Goal: Task Accomplishment & Management: Manage account settings

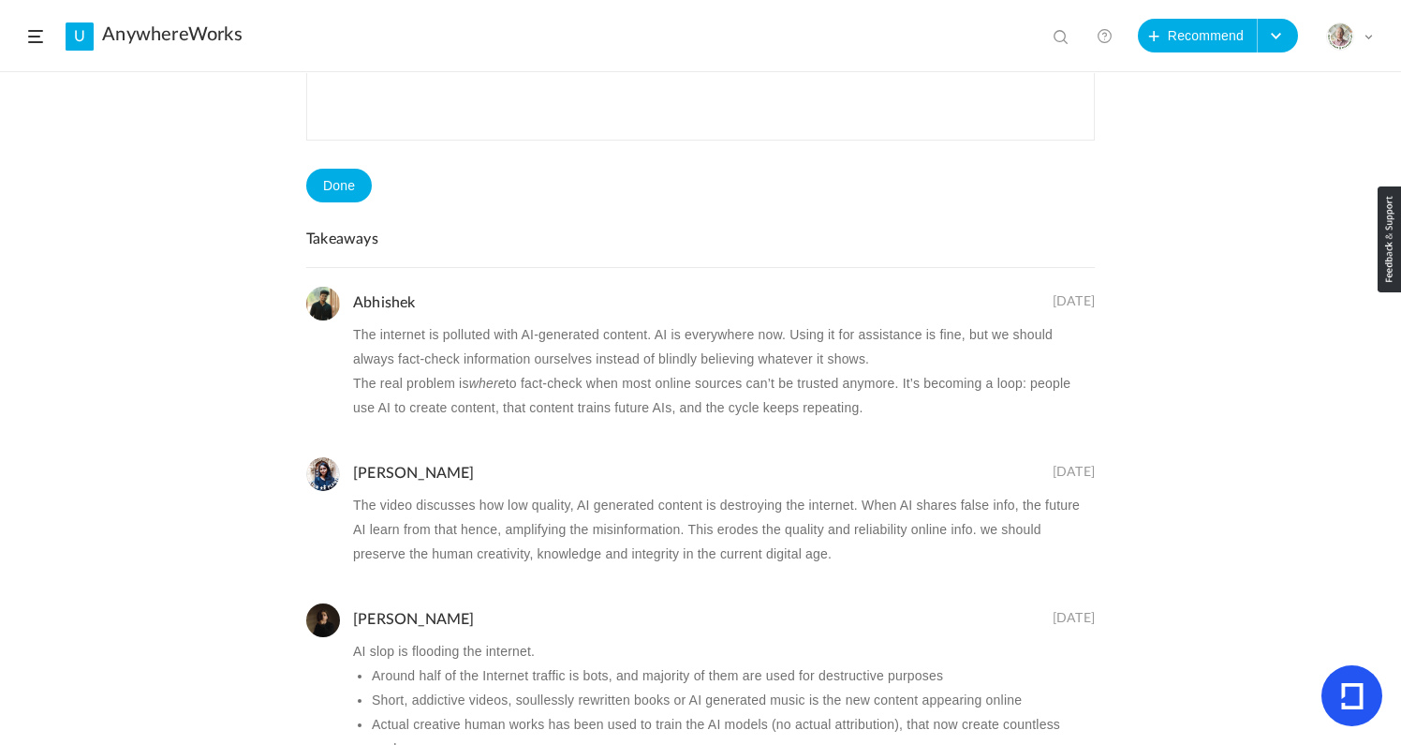
click at [598, 446] on li "Avina Chaurasia 10 Oct The video discusses how low quality, AI generated conten…" at bounding box center [700, 511] width 789 height 146
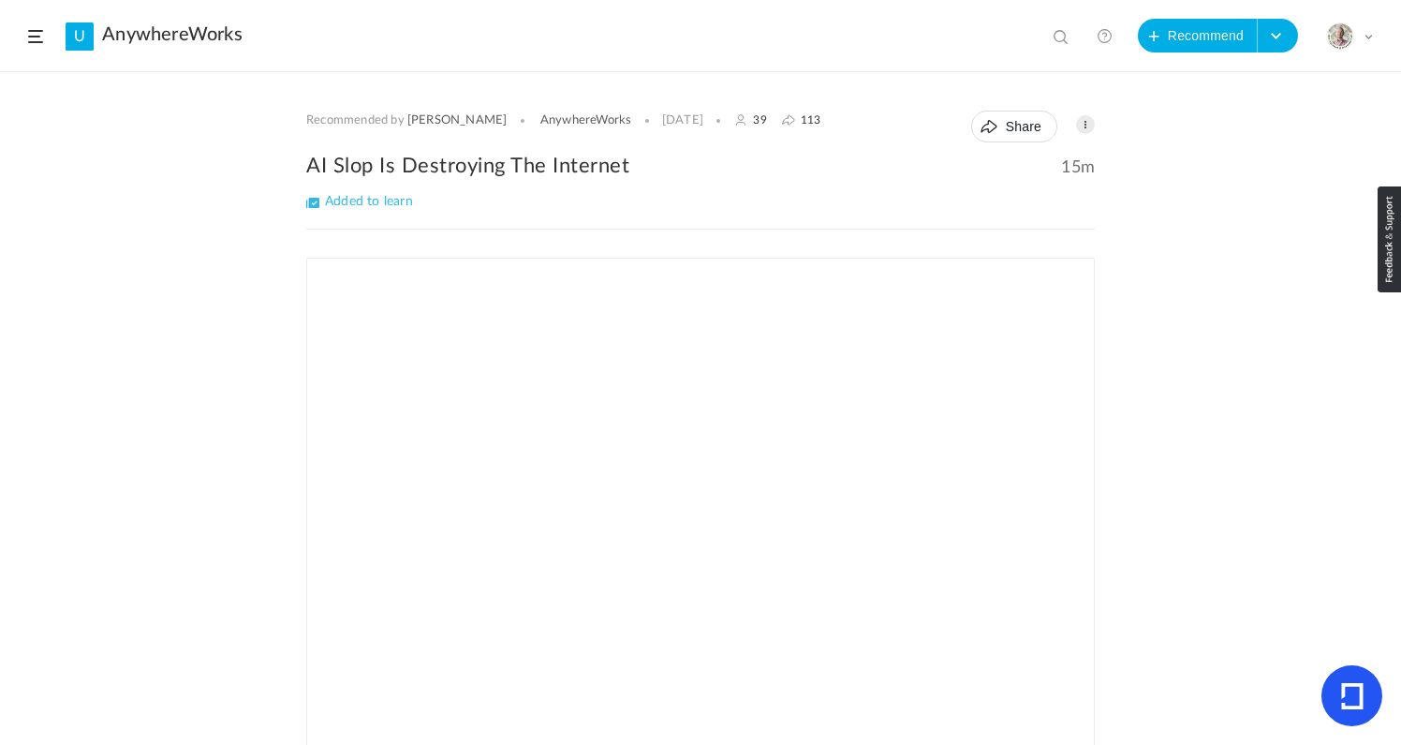
click at [37, 43] on header "U AnywhereWorks View all No results Recommend Create Course My Profile Universi…" at bounding box center [700, 36] width 1401 height 72
click at [37, 37] on span at bounding box center [35, 36] width 15 height 13
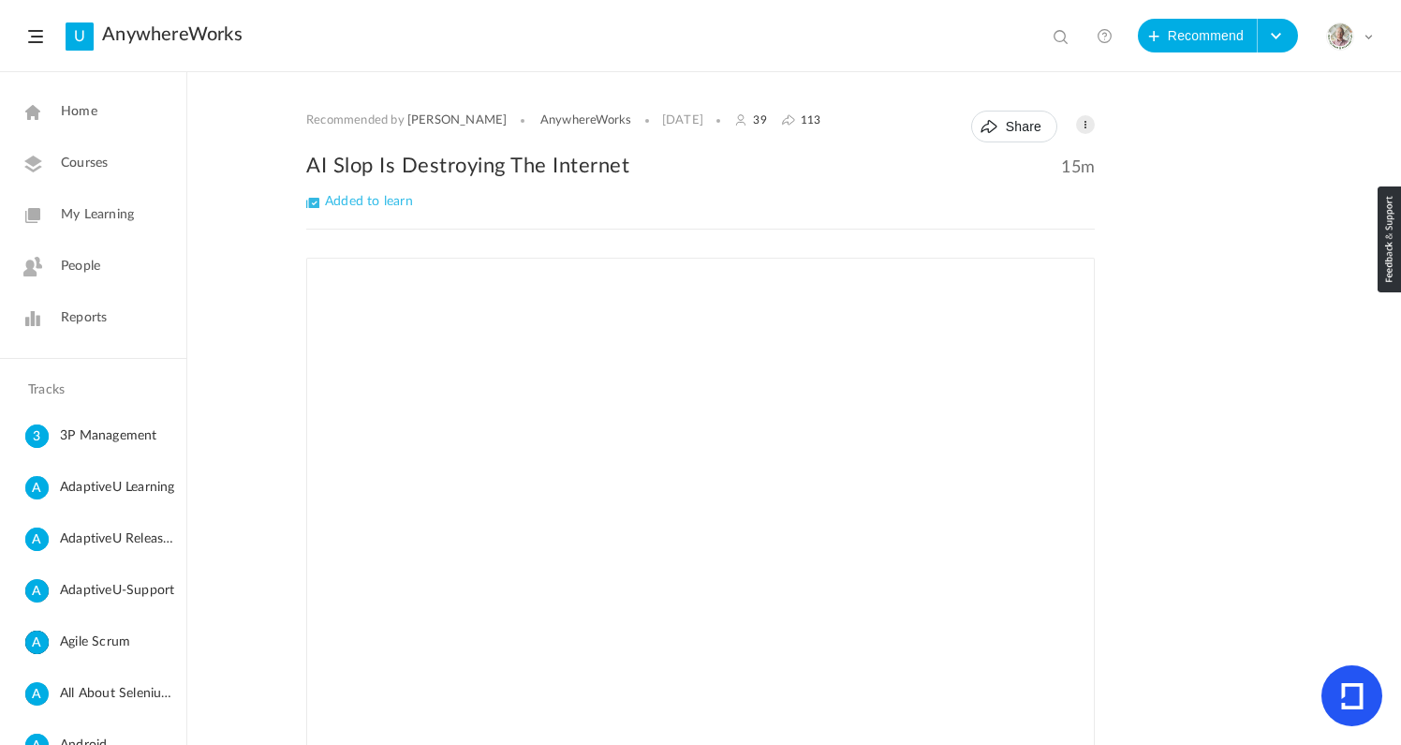
click at [76, 102] on span "Home" at bounding box center [79, 112] width 37 height 20
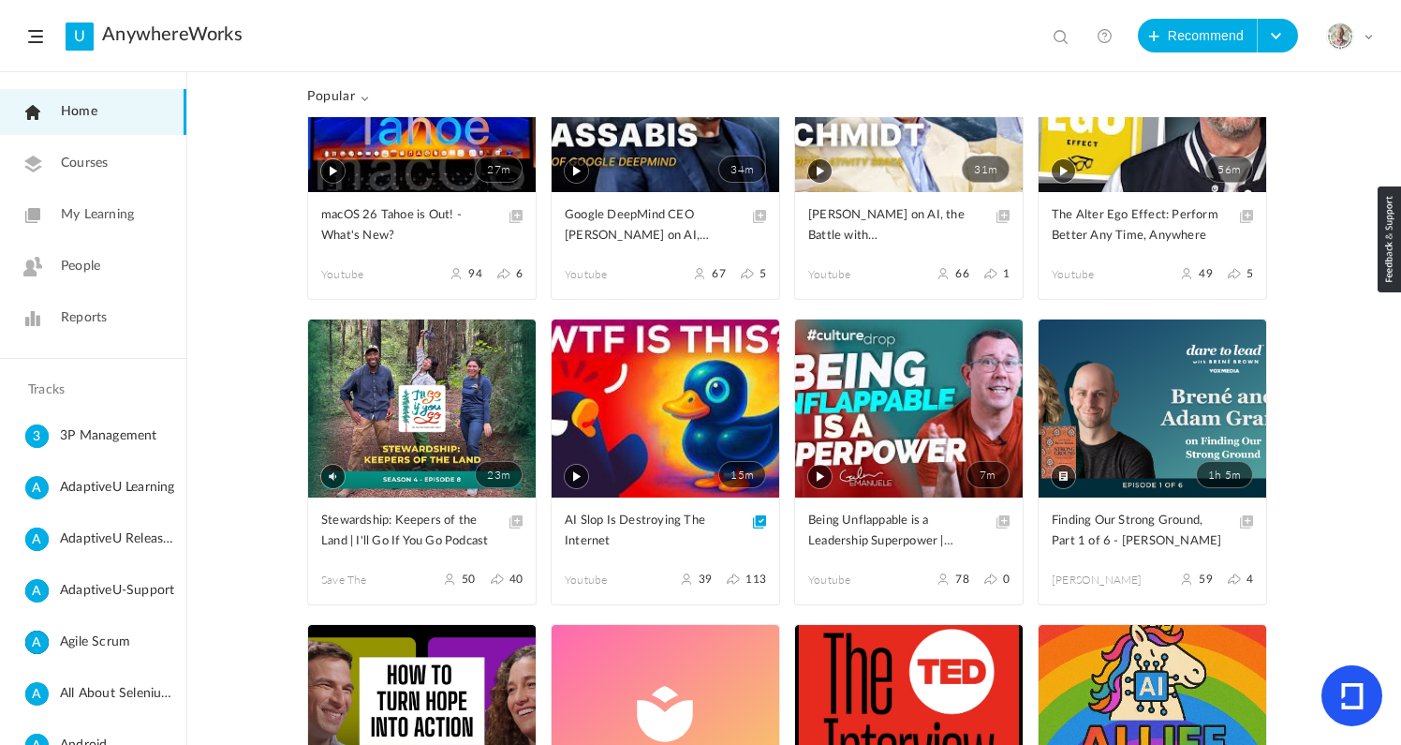
scroll to position [875, 0]
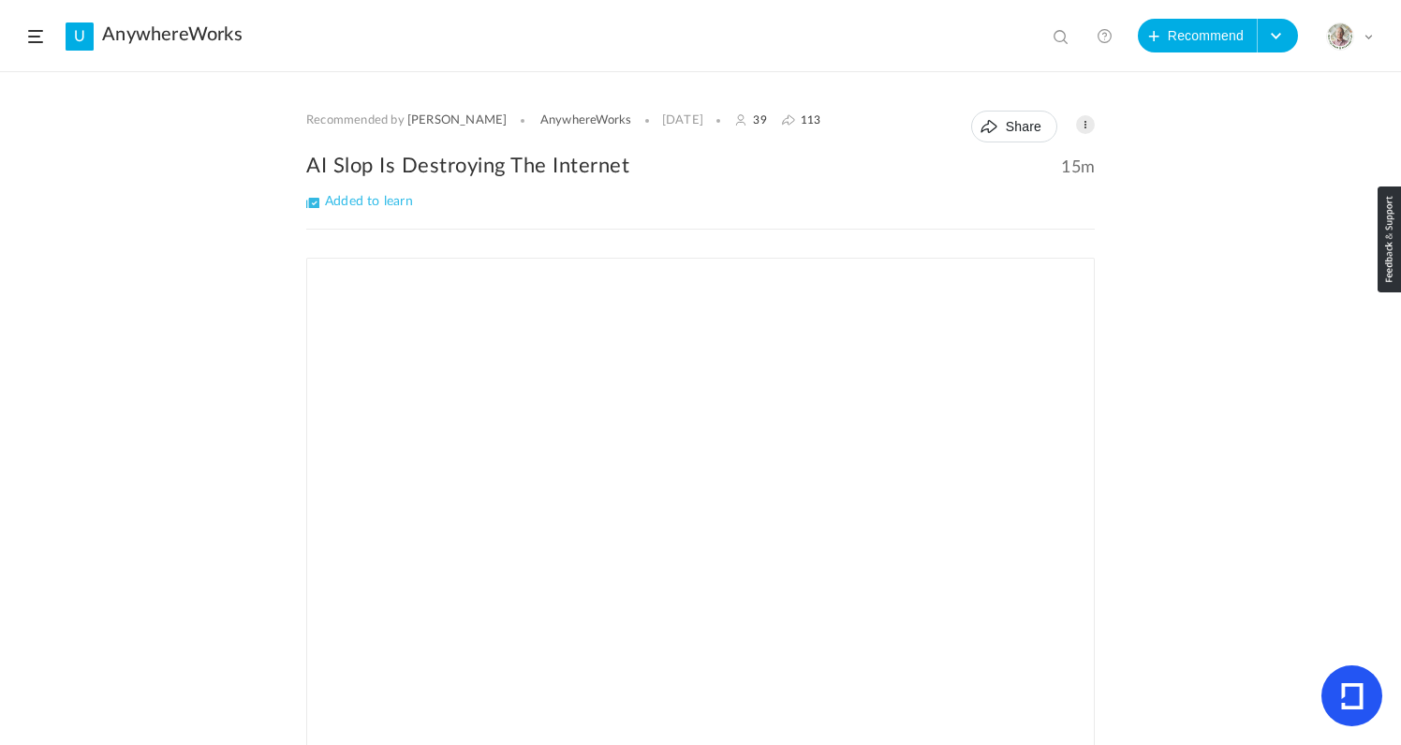
click at [30, 37] on span at bounding box center [35, 36] width 15 height 13
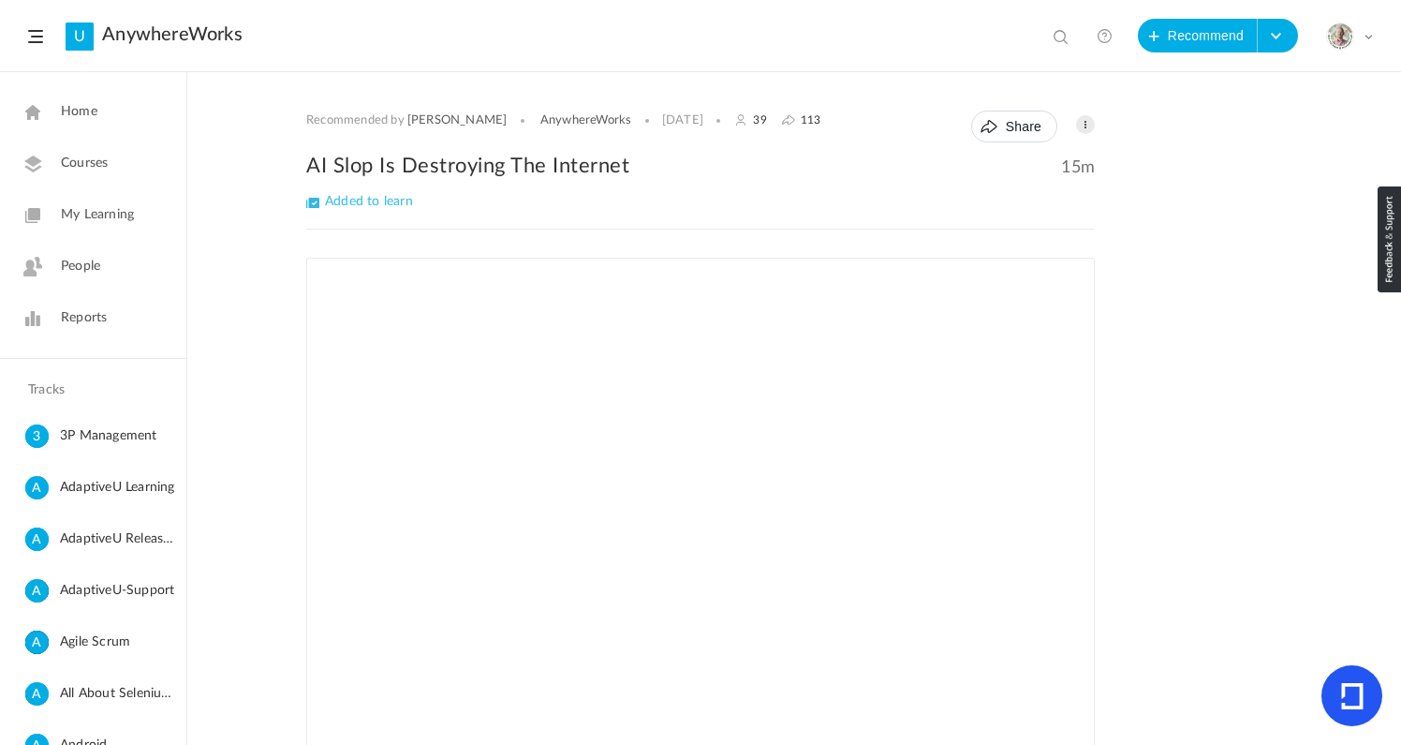
click at [96, 223] on span "My Learning" at bounding box center [97, 215] width 73 height 20
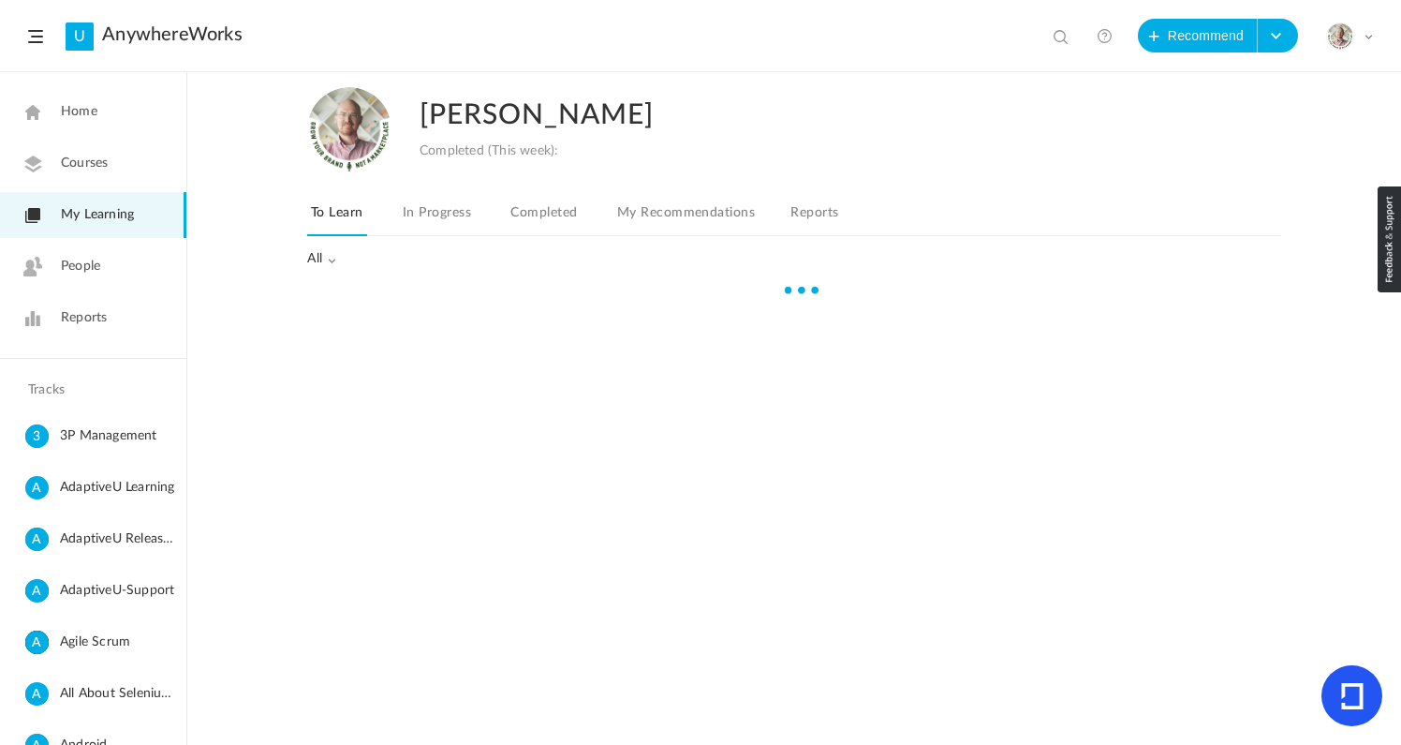
click at [83, 126] on link "Home" at bounding box center [93, 112] width 186 height 46
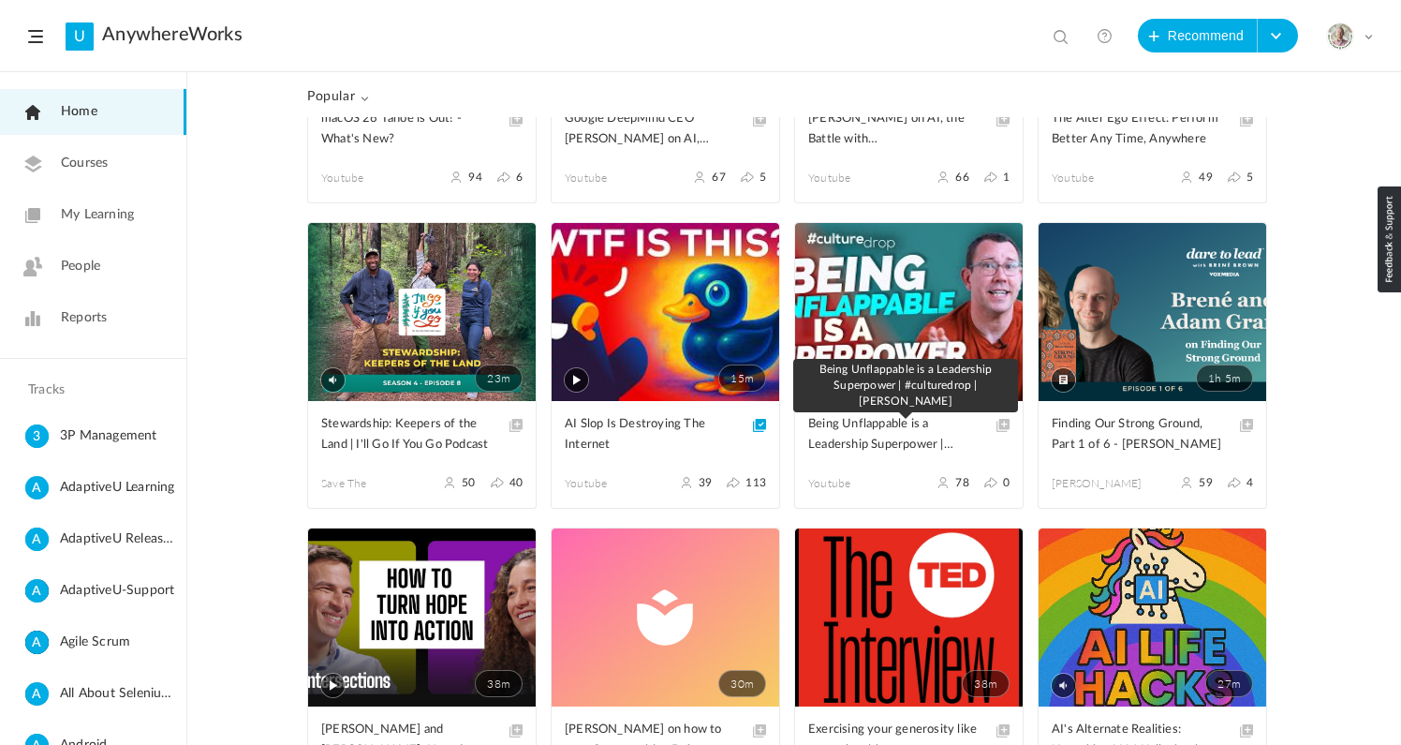
scroll to position [820, 0]
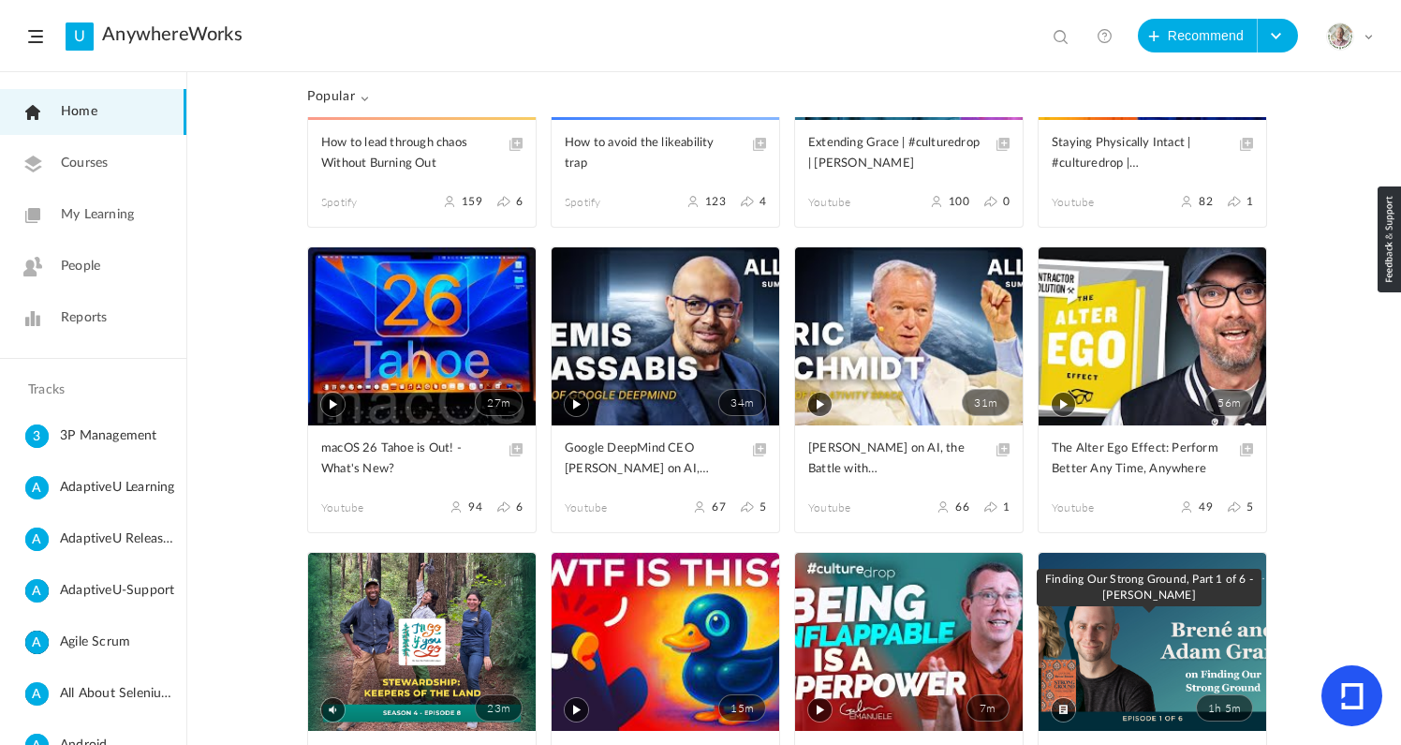
scroll to position [671, 0]
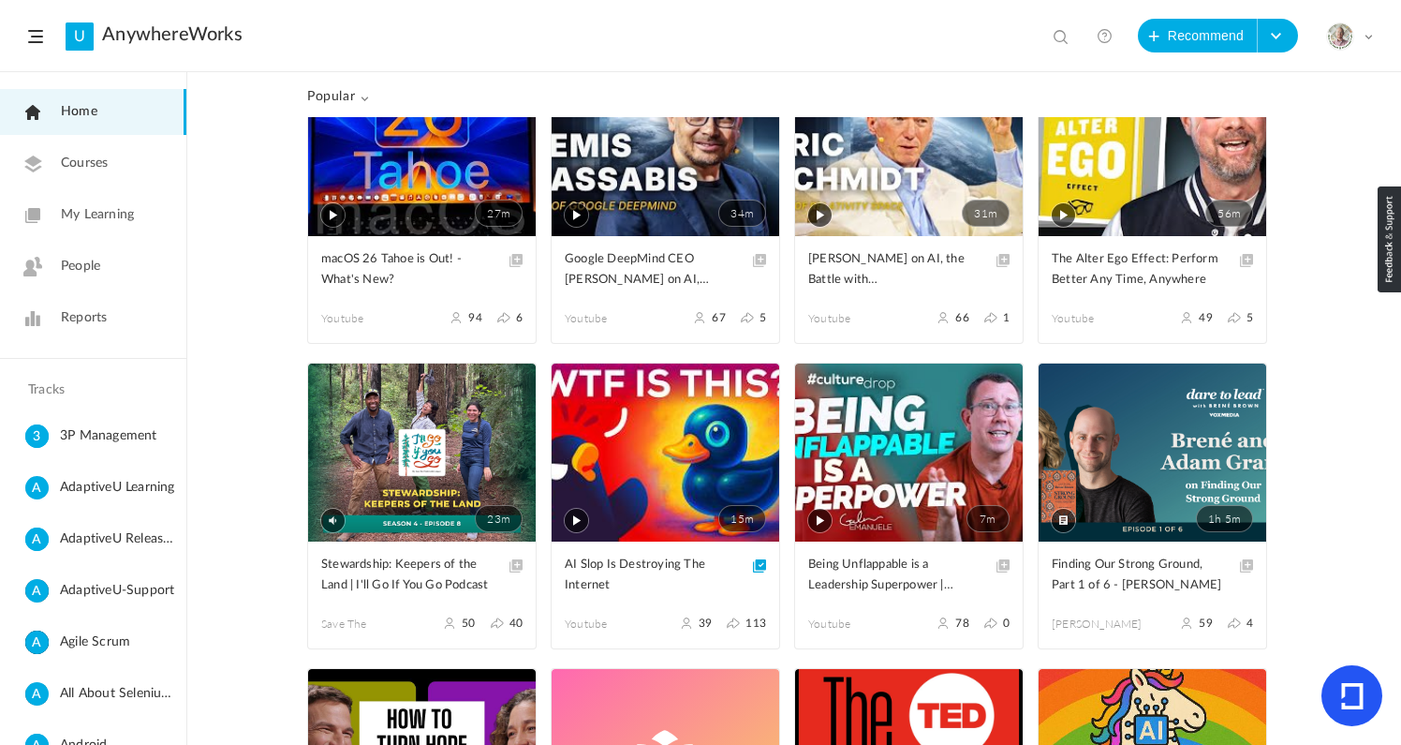
click at [442, 509] on link "23m" at bounding box center [422, 452] width 228 height 178
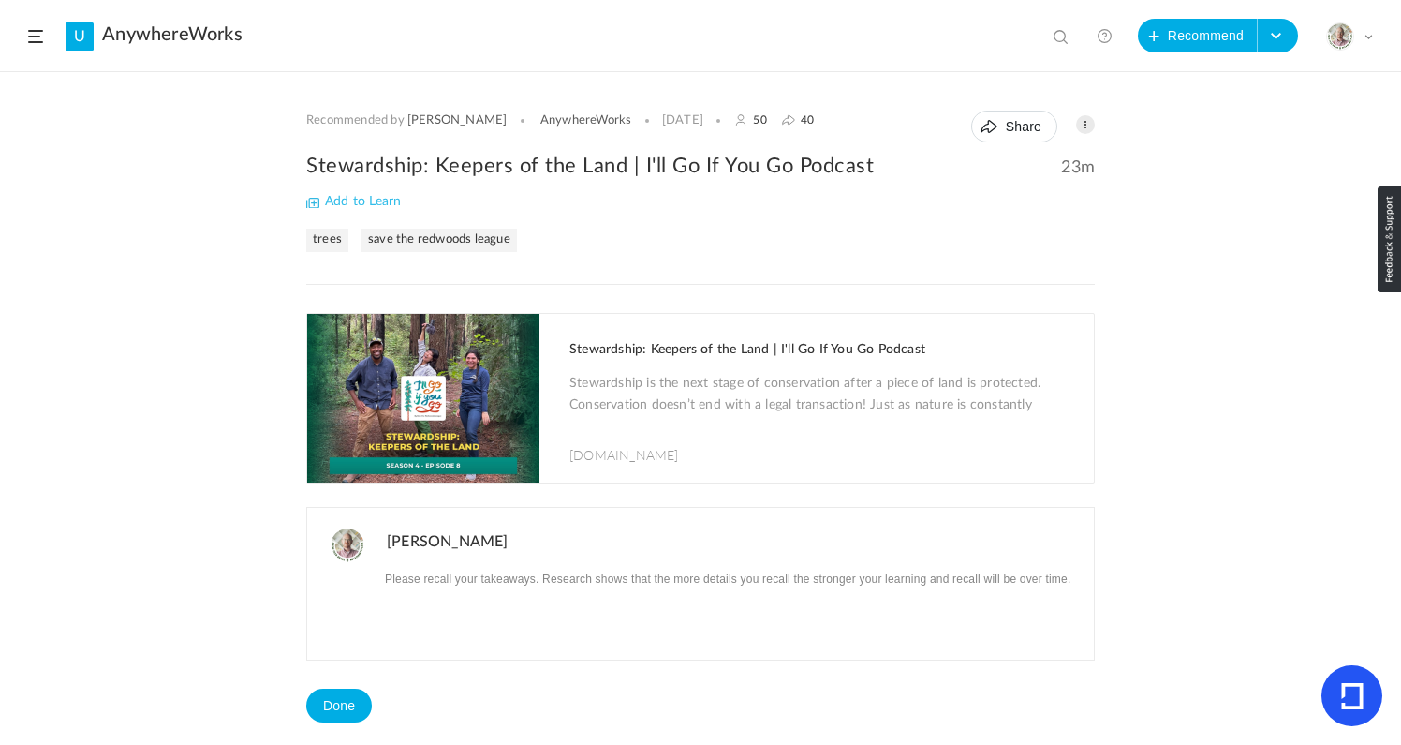
click at [307, 203] on span "Add to Learn" at bounding box center [353, 201] width 95 height 13
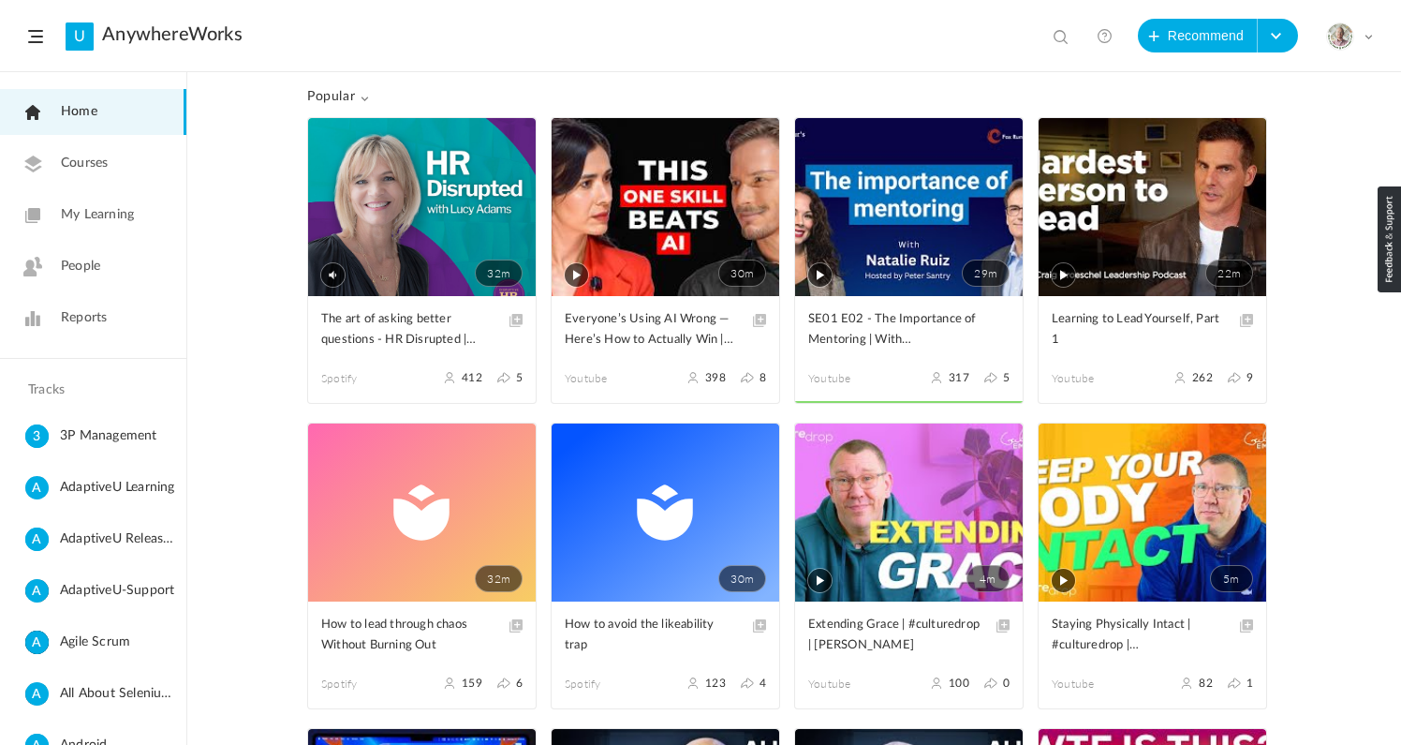
click at [87, 203] on link "My Learning" at bounding box center [93, 215] width 186 height 46
